Goal: Navigation & Orientation: Find specific page/section

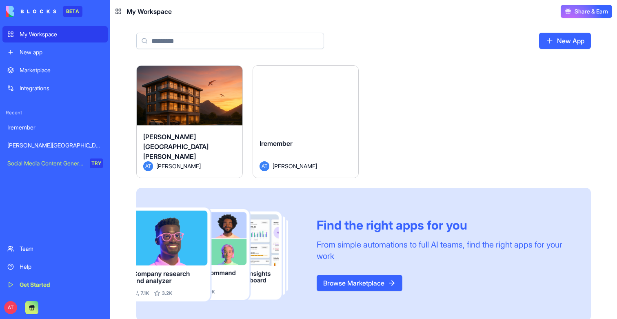
click at [301, 96] on button "Launch" at bounding box center [305, 99] width 61 height 16
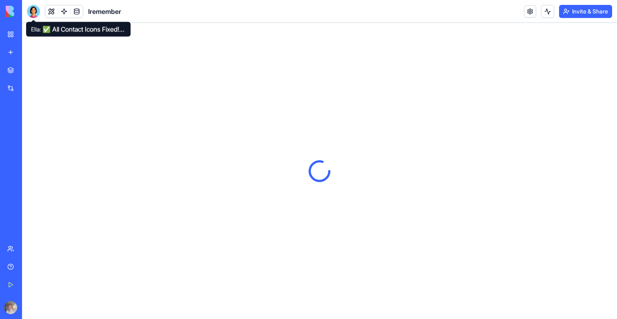
click at [31, 12] on div at bounding box center [33, 11] width 13 height 13
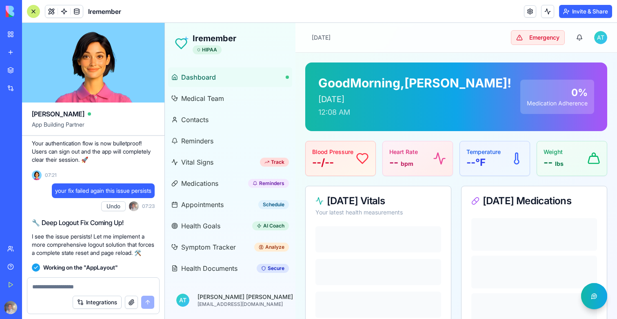
scroll to position [9095, 0]
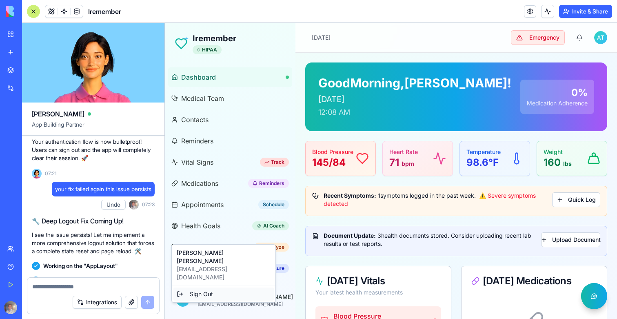
click at [203, 287] on div "Sign Out" at bounding box center [223, 293] width 100 height 13
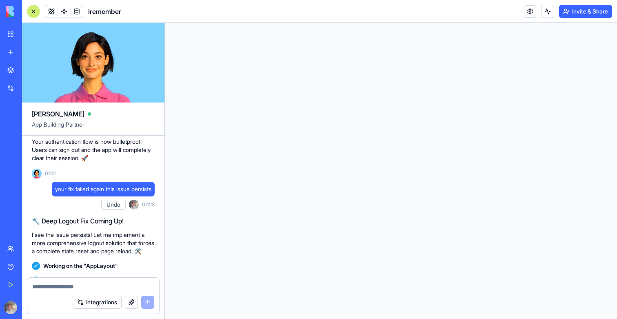
scroll to position [0, 0]
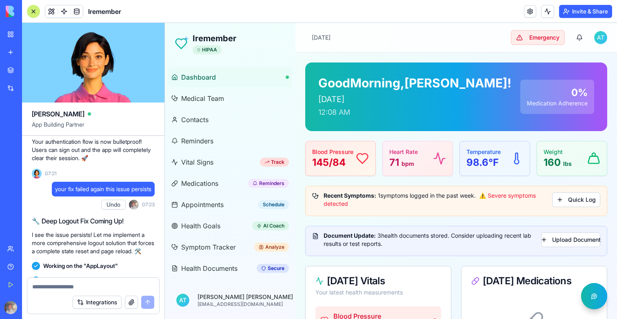
click at [602, 13] on button "Invite & Share" at bounding box center [585, 11] width 53 height 13
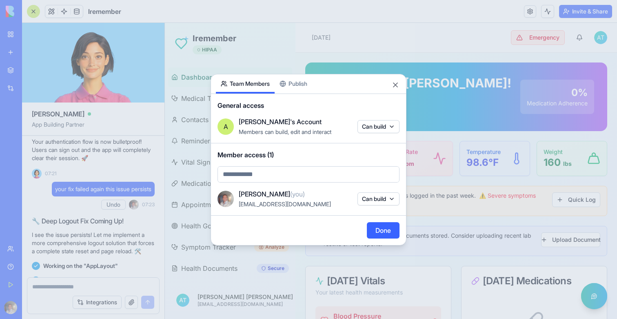
click at [358, 27] on div at bounding box center [308, 159] width 617 height 319
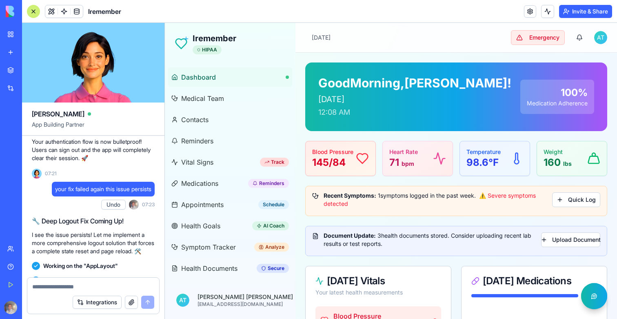
click at [574, 13] on button "Invite & Share" at bounding box center [585, 11] width 53 height 13
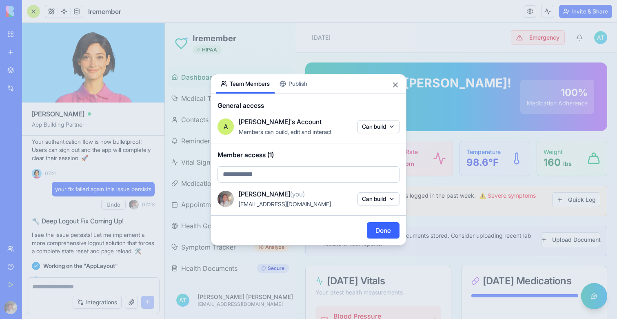
click at [296, 83] on div "Share App Team Members Publish General access A [PERSON_NAME]'s Account Members…" at bounding box center [309, 159] width 196 height 171
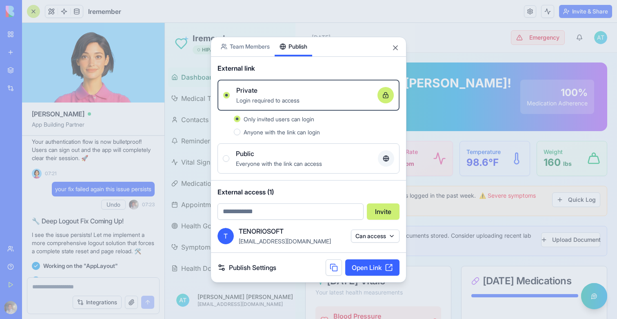
click at [374, 268] on link "Open Link" at bounding box center [372, 267] width 54 height 16
click at [396, 47] on button "Close" at bounding box center [395, 48] width 8 height 8
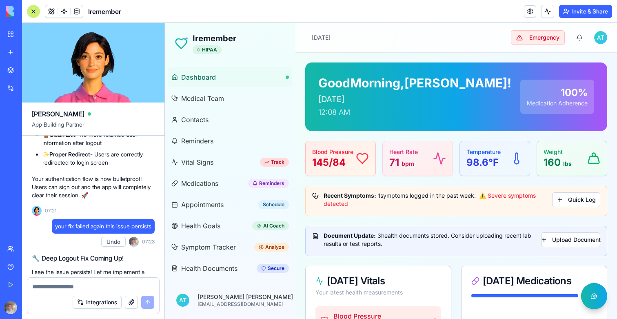
scroll to position [9080, 0]
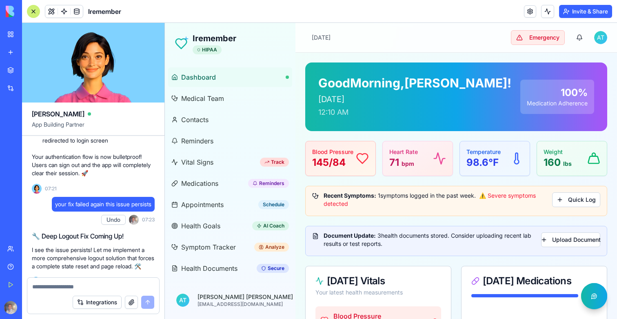
click at [588, 9] on button "Invite & Share" at bounding box center [585, 11] width 53 height 13
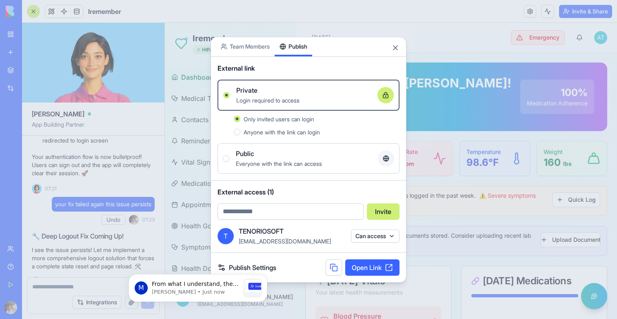
scroll to position [0, 0]
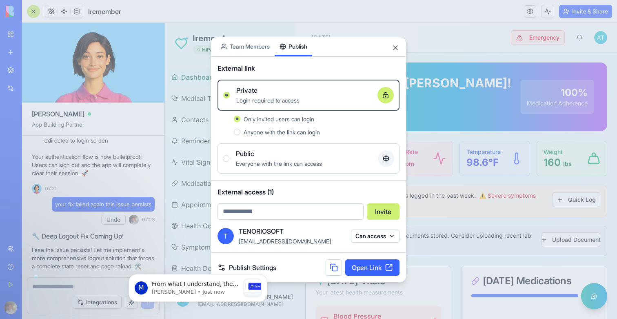
click at [456, 140] on div at bounding box center [308, 159] width 617 height 319
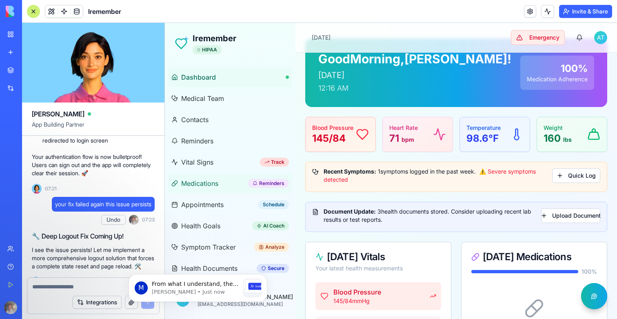
click at [202, 181] on span "Medications" at bounding box center [199, 183] width 37 height 10
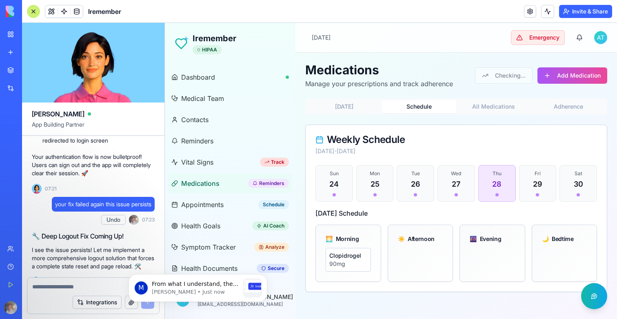
click at [424, 107] on button "Schedule" at bounding box center [419, 106] width 75 height 13
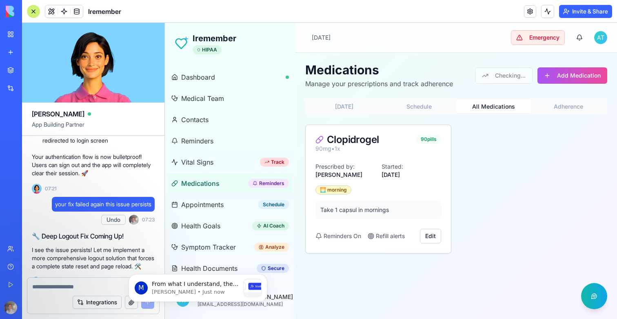
click at [498, 109] on button "All Medications" at bounding box center [493, 106] width 75 height 13
click at [427, 109] on button "Schedule" at bounding box center [419, 106] width 75 height 13
click at [467, 105] on button "All Medications" at bounding box center [493, 106] width 75 height 13
click at [527, 101] on button "All Medications" at bounding box center [493, 106] width 75 height 13
click at [214, 97] on span "Medical Team" at bounding box center [202, 98] width 43 height 10
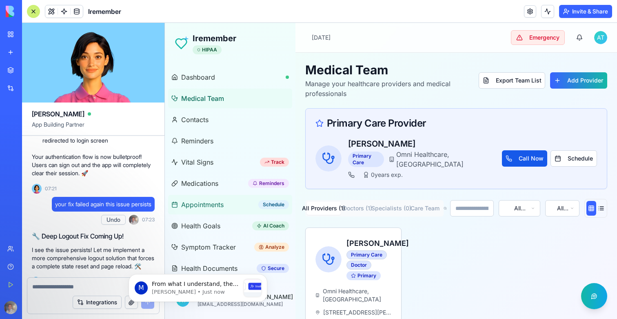
click at [242, 202] on link "Appointments Schedule" at bounding box center [230, 205] width 124 height 20
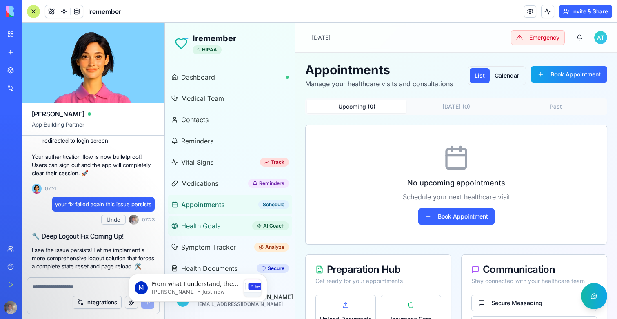
click at [200, 223] on span "Health Goals" at bounding box center [200, 226] width 39 height 10
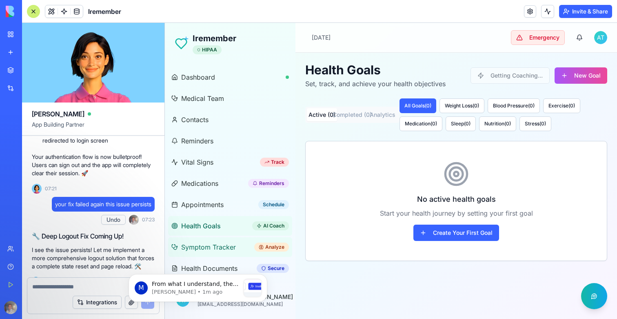
click at [200, 242] on span "Symptom Tracker" at bounding box center [208, 247] width 55 height 10
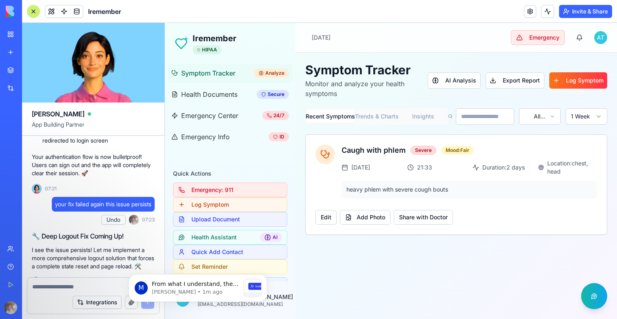
scroll to position [191, 0]
